Goal: Obtain resource: Download file/media

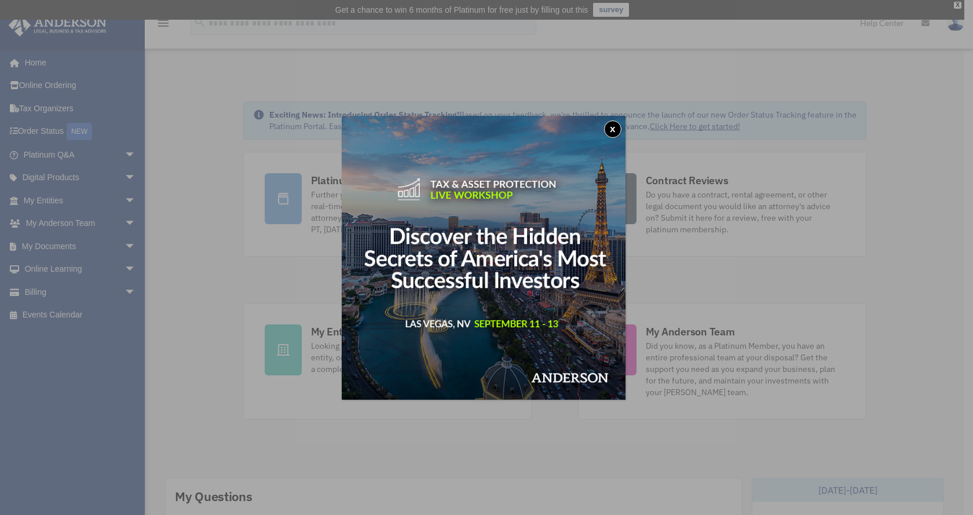
click at [617, 129] on button "x" at bounding box center [612, 128] width 17 height 17
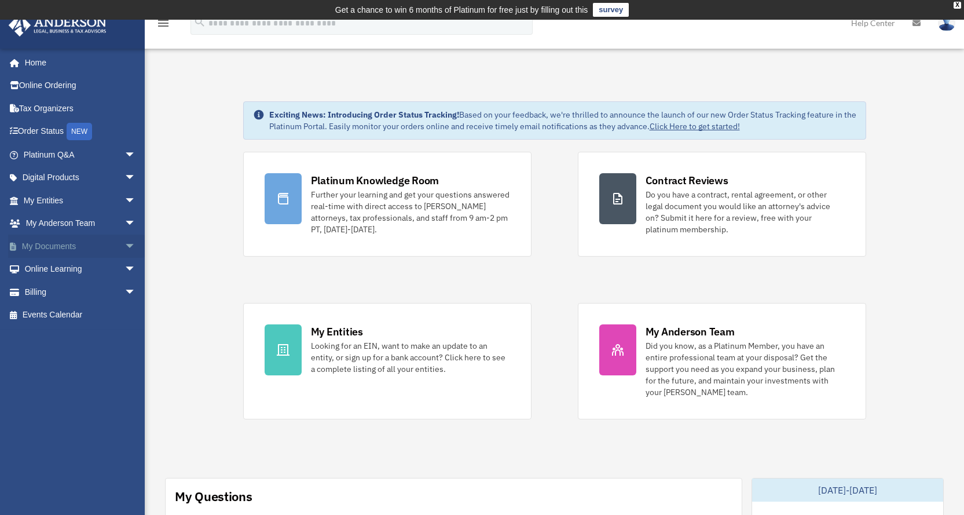
click at [91, 246] on link "My Documents arrow_drop_down" at bounding box center [80, 246] width 145 height 23
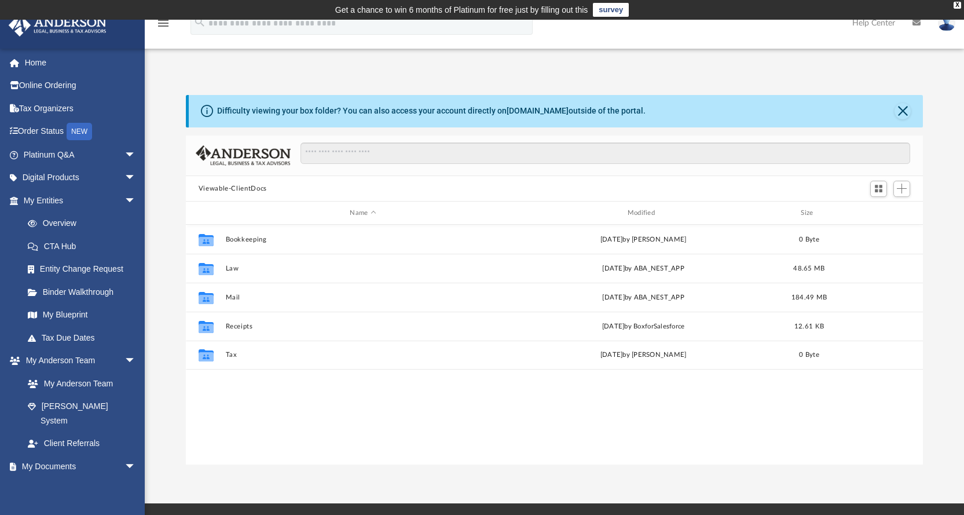
scroll to position [255, 728]
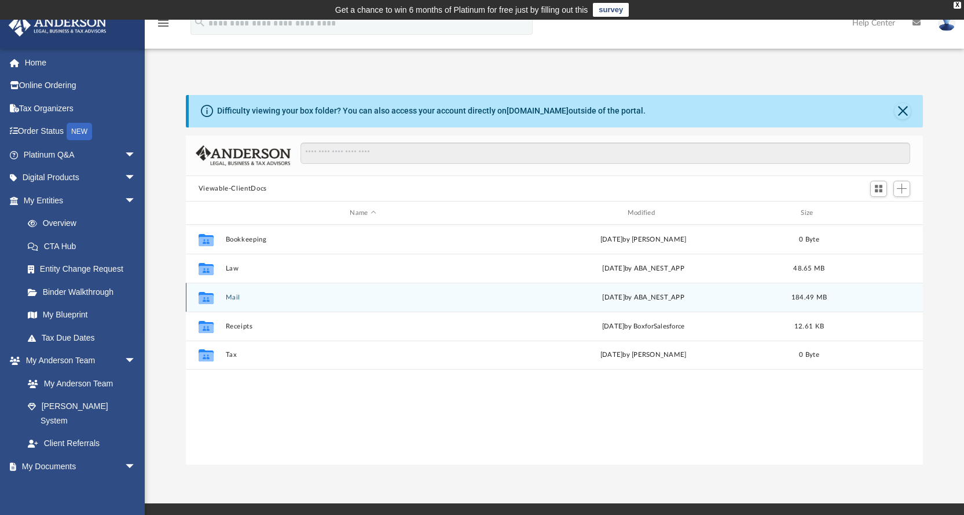
click at [232, 292] on div "Collaborated Folder Mail yesterday by ABA_NEST_APP 184.49 MB" at bounding box center [555, 297] width 738 height 29
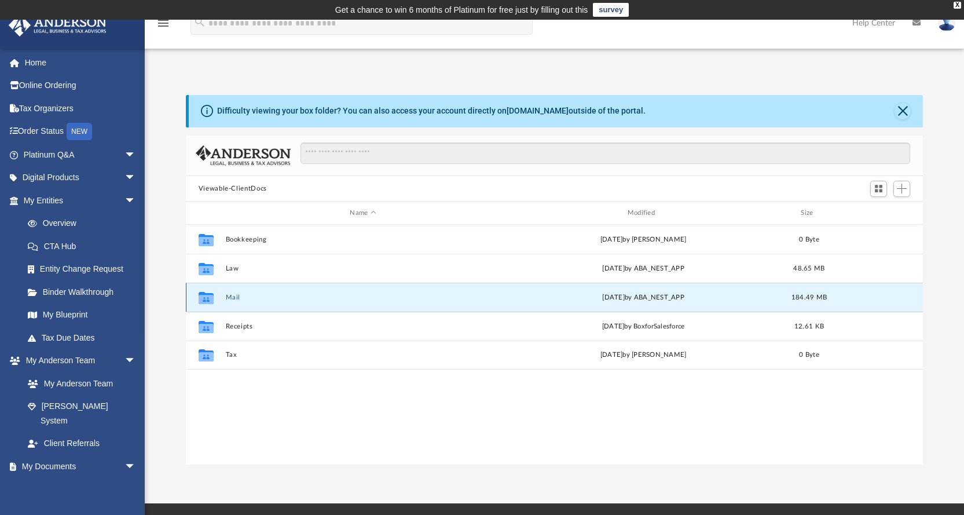
click at [239, 294] on button "Mail" at bounding box center [362, 298] width 275 height 8
click at [227, 296] on button "Mail" at bounding box center [362, 298] width 275 height 8
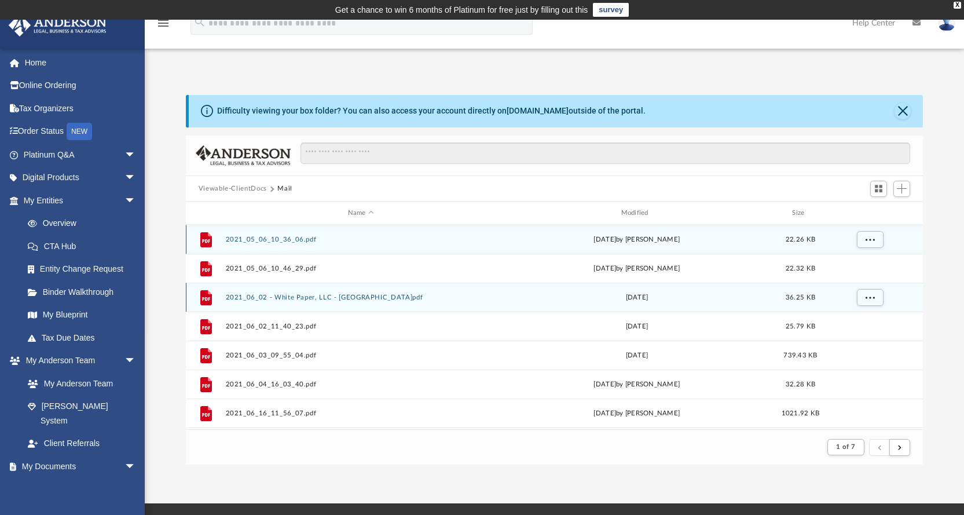
scroll to position [219, 728]
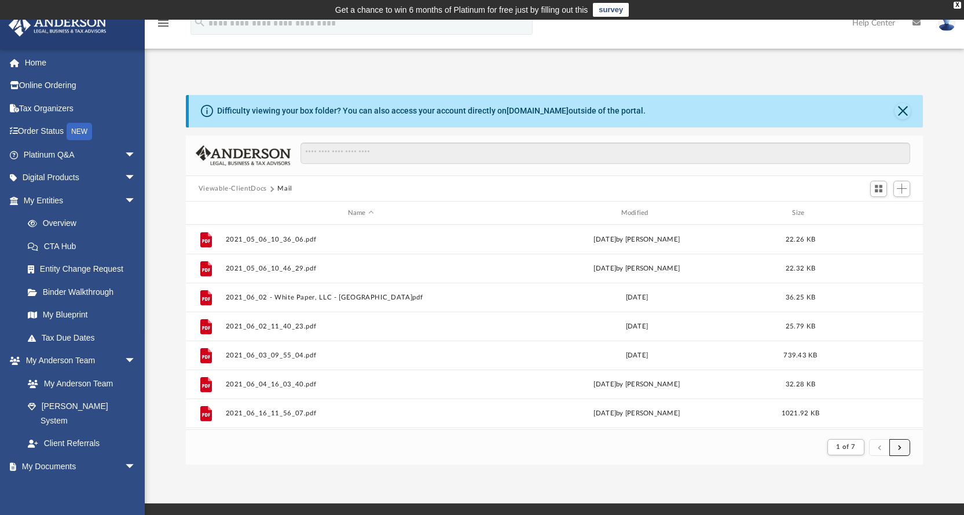
click at [899, 445] on span "submit" at bounding box center [899, 447] width 3 height 6
click at [899, 446] on span "submit" at bounding box center [899, 447] width 3 height 6
click at [900, 444] on span "submit" at bounding box center [899, 447] width 3 height 6
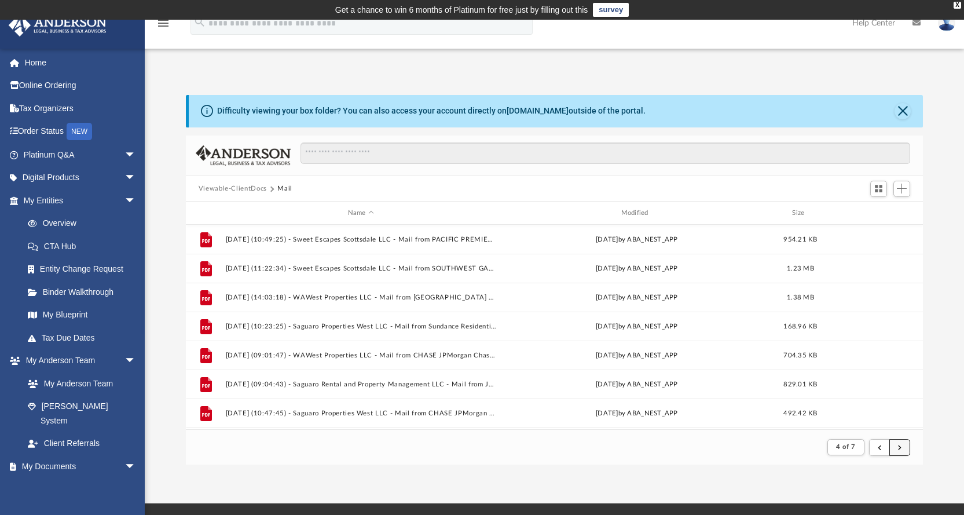
click at [898, 442] on button "submit" at bounding box center [899, 447] width 21 height 17
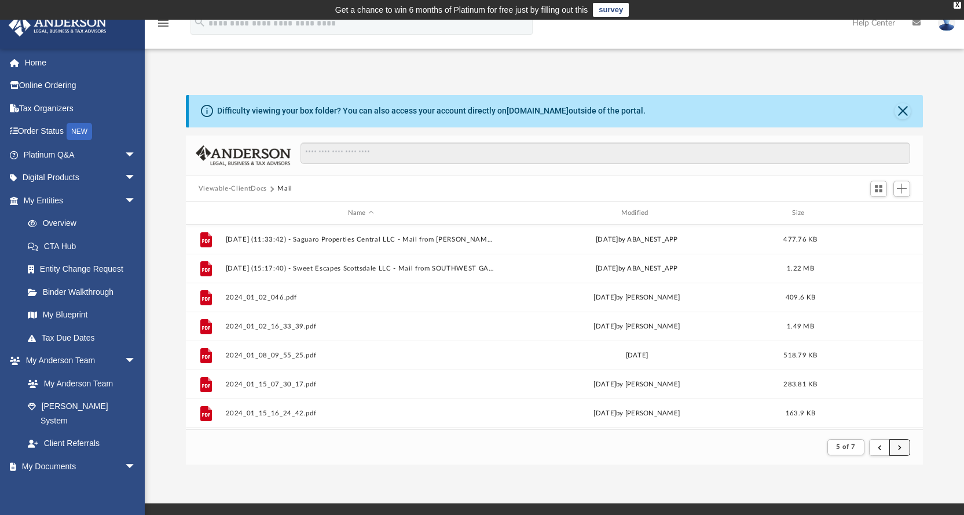
click at [894, 440] on button "submit" at bounding box center [899, 447] width 21 height 17
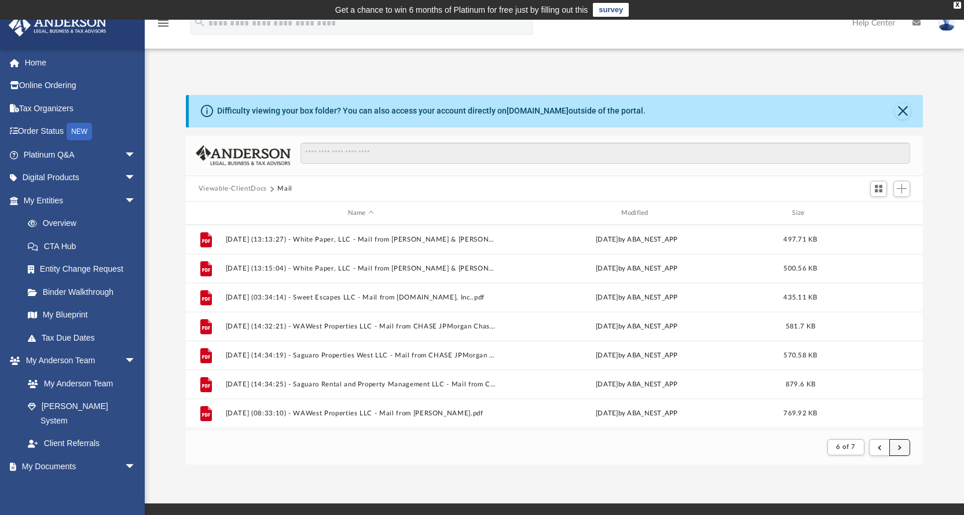
click at [899, 449] on span "submit" at bounding box center [899, 447] width 3 height 6
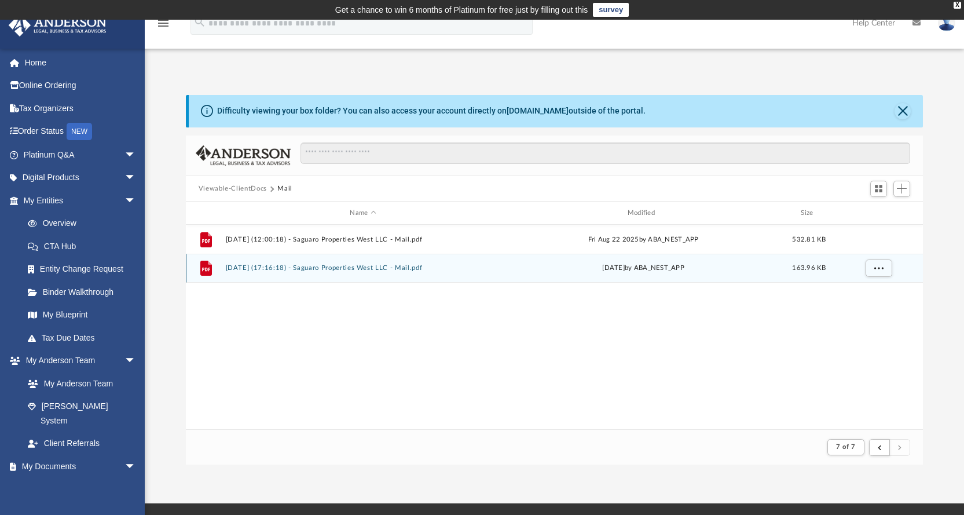
click at [279, 270] on button "2025.08.27 (17:16:18) - Saguaro Properties West LLC - Mail.pdf" at bounding box center [362, 269] width 275 height 8
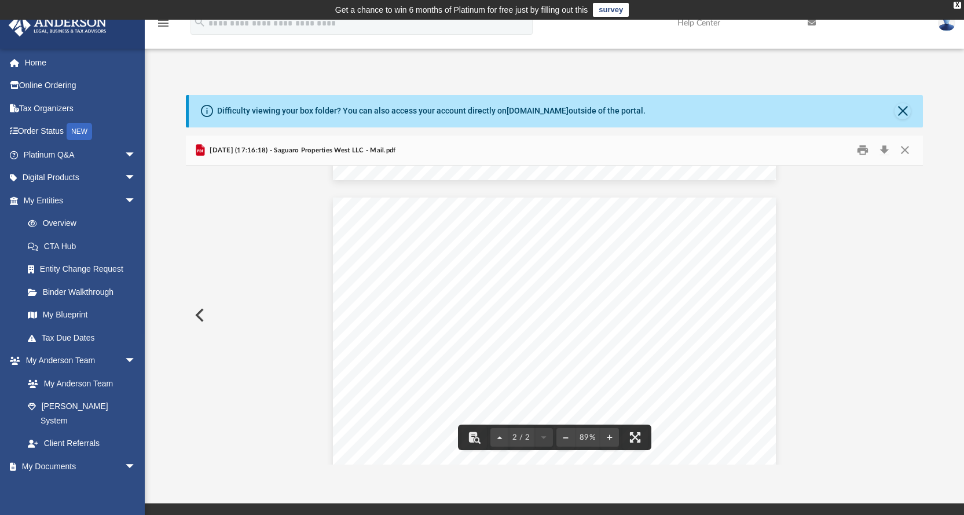
scroll to position [328, 0]
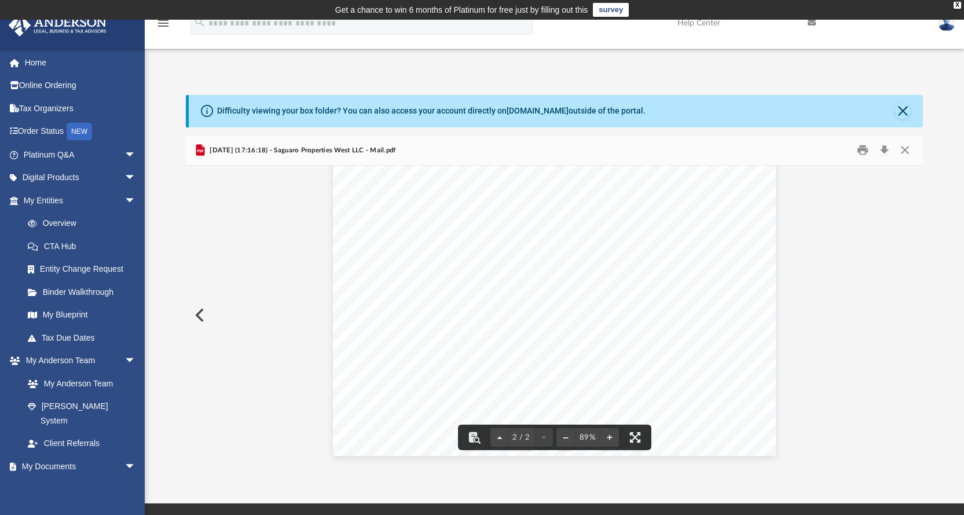
click at [196, 309] on button "Preview" at bounding box center [198, 315] width 25 height 32
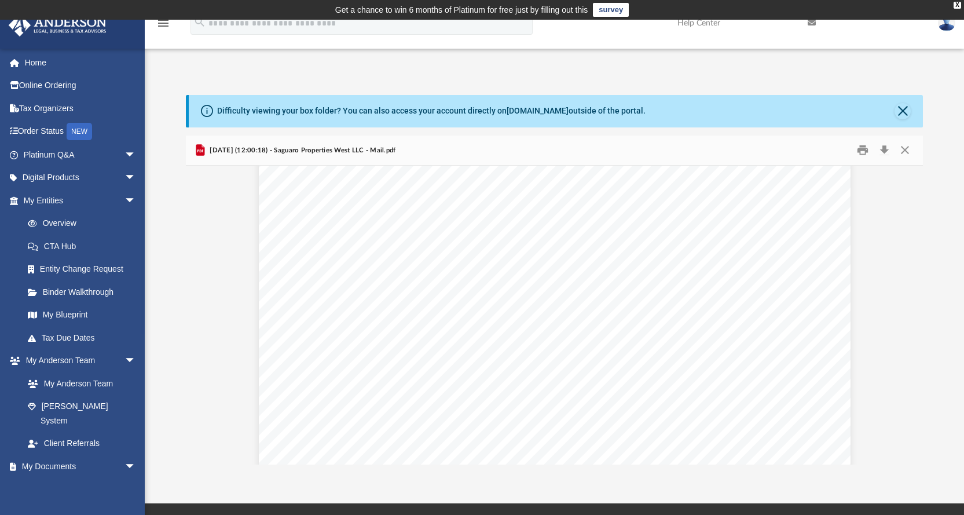
scroll to position [0, 0]
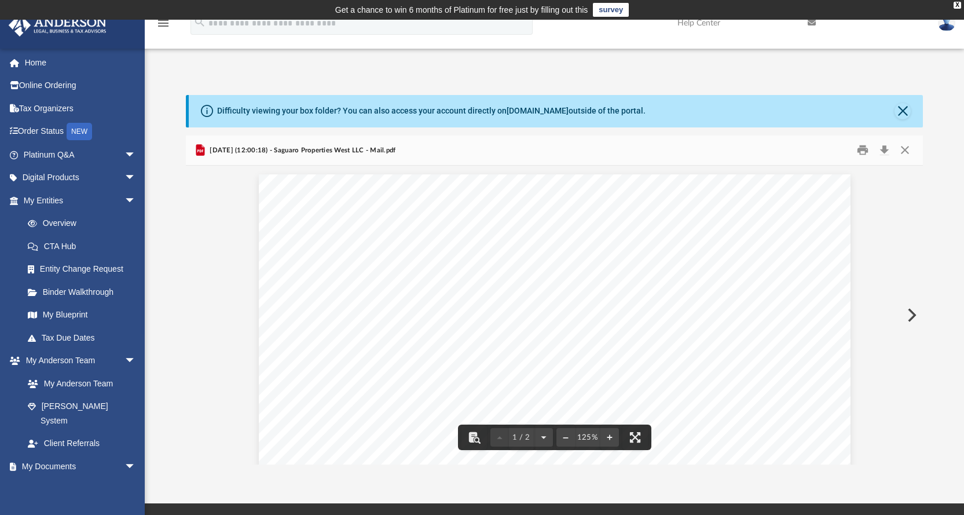
click at [166, 273] on div "Difficulty viewing your box folder? You can also access your account directly o…" at bounding box center [554, 280] width 819 height 370
click at [171, 310] on div "Difficulty viewing your box folder? You can also access your account directly o…" at bounding box center [554, 280] width 819 height 370
drag, startPoint x: 151, startPoint y: 301, endPoint x: 158, endPoint y: 294, distance: 9.8
click at [155, 297] on div "Difficulty viewing your box folder? You can also access your account directly o…" at bounding box center [554, 280] width 819 height 370
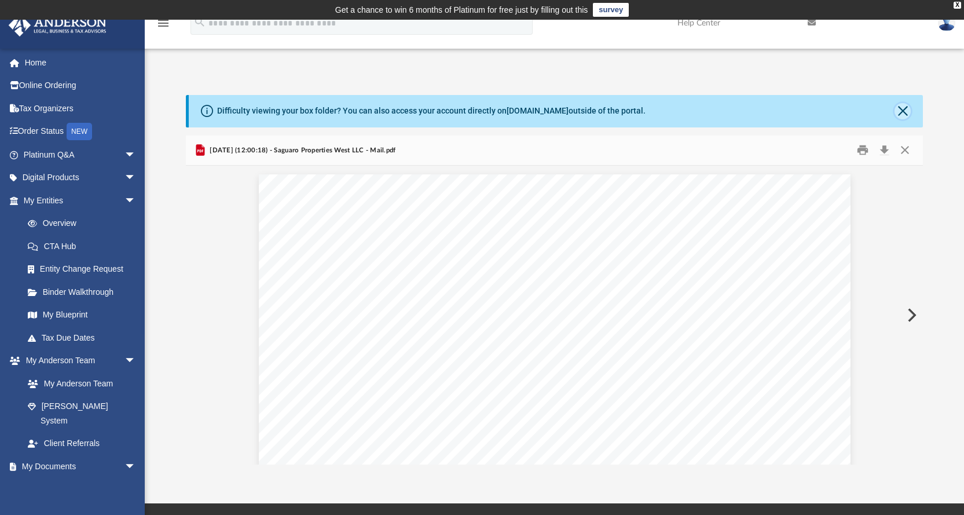
click at [896, 109] on button "Close" at bounding box center [903, 111] width 16 height 16
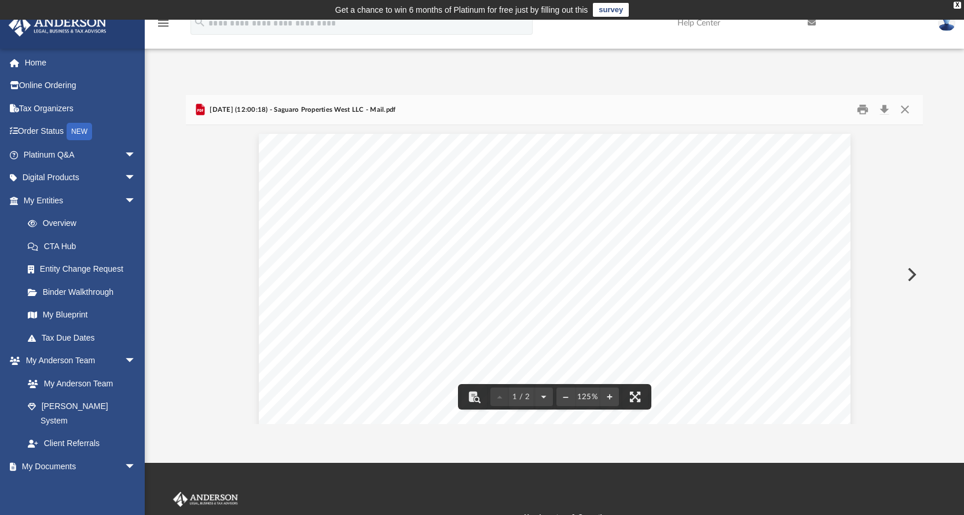
click at [904, 275] on button "Preview" at bounding box center [910, 274] width 25 height 32
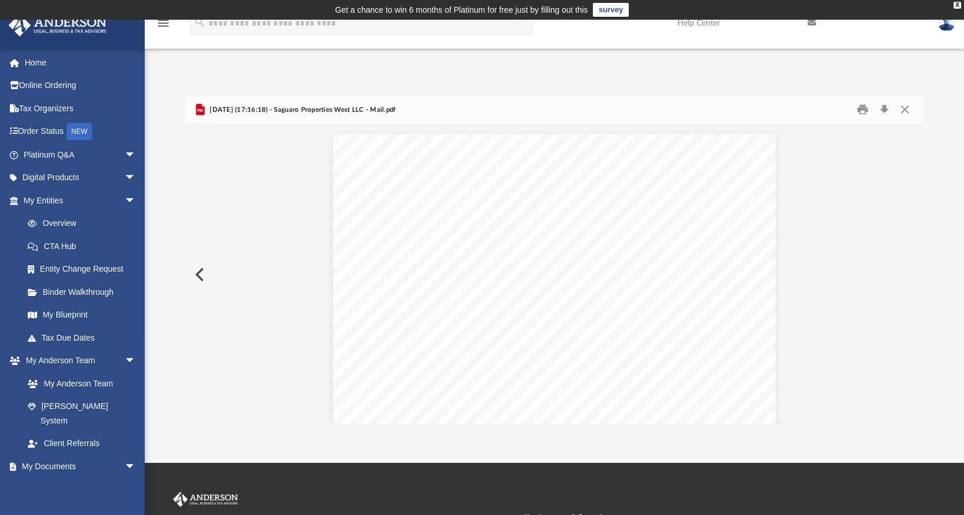
scroll to position [313, 0]
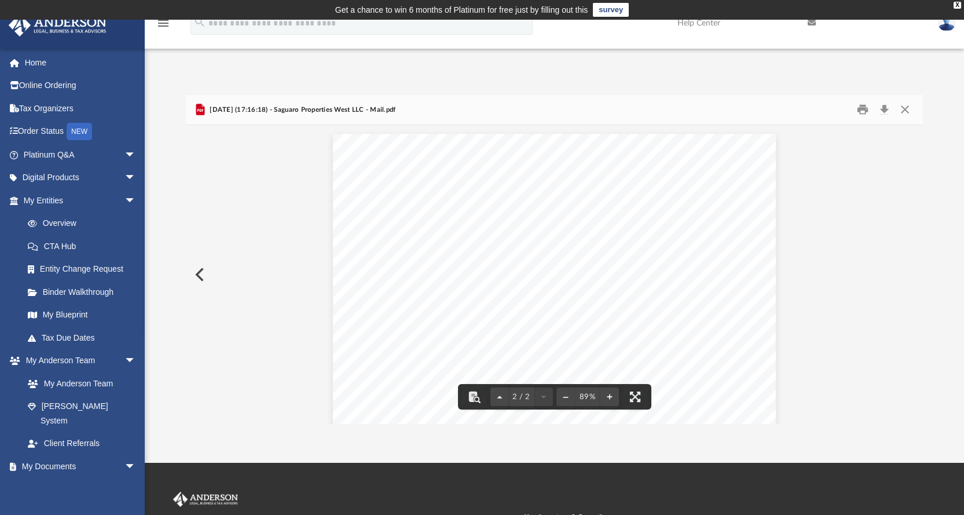
click at [195, 272] on button "Preview" at bounding box center [198, 274] width 25 height 32
